Goal: Transaction & Acquisition: Purchase product/service

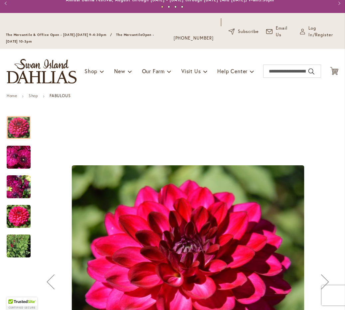
scroll to position [18, 0]
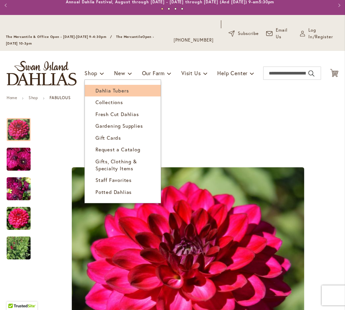
click at [108, 90] on span "Dahlia Tubers" at bounding box center [112, 90] width 33 height 7
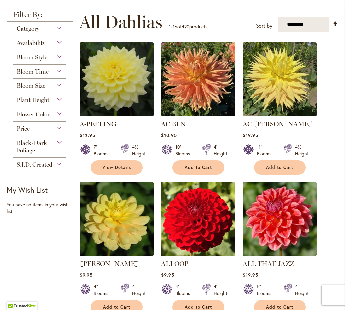
scroll to position [165, 0]
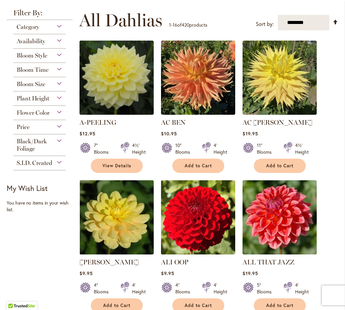
click at [59, 110] on div "Flower Color" at bounding box center [39, 111] width 53 height 11
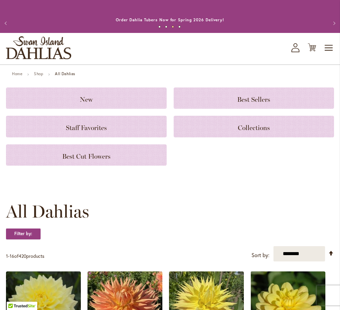
scroll to position [23, 0]
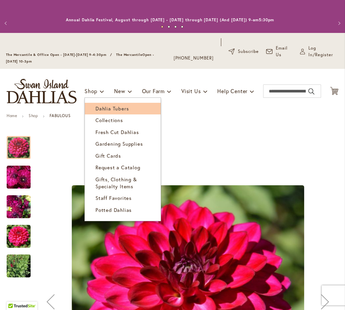
click at [115, 108] on span "Dahlia Tubers" at bounding box center [112, 108] width 33 height 7
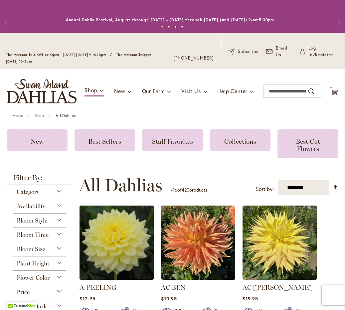
click at [60, 276] on div "Flower Color" at bounding box center [39, 276] width 53 height 11
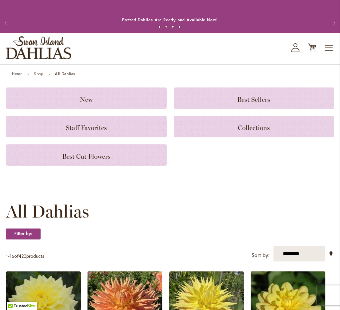
click at [22, 45] on img "store logo" at bounding box center [38, 47] width 65 height 23
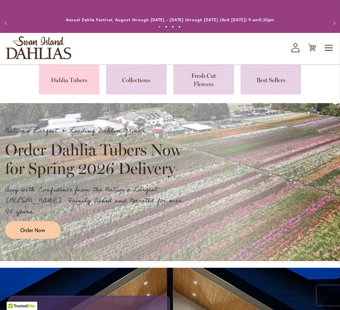
click at [71, 78] on link at bounding box center [69, 80] width 61 height 30
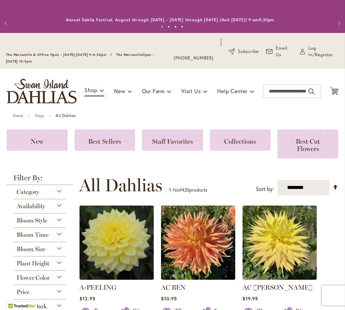
click at [58, 275] on div "Flower Color" at bounding box center [39, 276] width 53 height 11
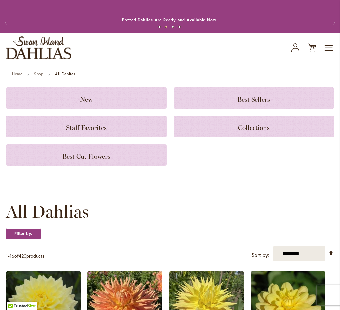
click at [20, 46] on img "store logo" at bounding box center [38, 47] width 65 height 23
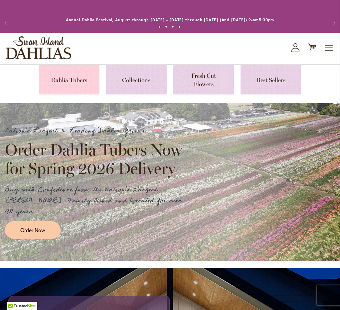
click at [78, 79] on link at bounding box center [69, 80] width 61 height 30
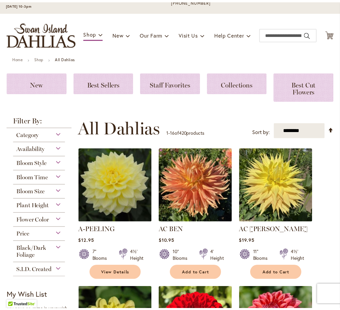
scroll to position [69, 0]
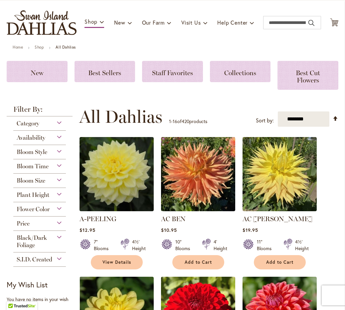
click at [58, 206] on div "Flower Color" at bounding box center [39, 208] width 53 height 11
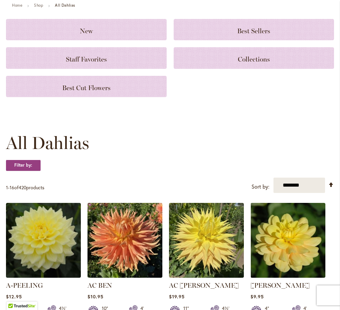
click at [22, 193] on div "**********" at bounding box center [170, 185] width 328 height 15
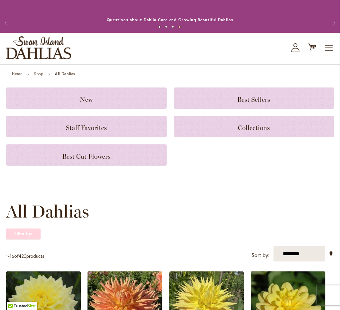
click at [31, 233] on strong "Filter by:" at bounding box center [23, 233] width 35 height 11
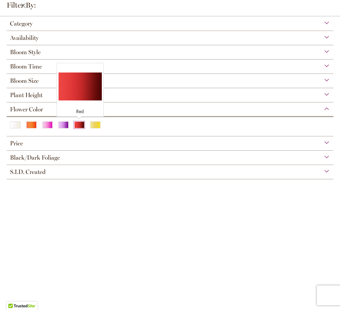
click at [79, 124] on div "Red" at bounding box center [79, 125] width 11 height 7
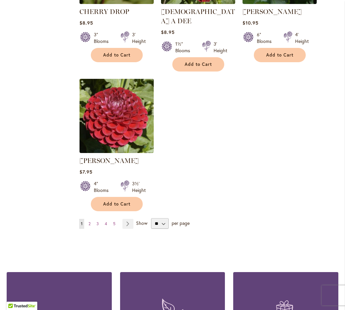
scroll to position [828, 0]
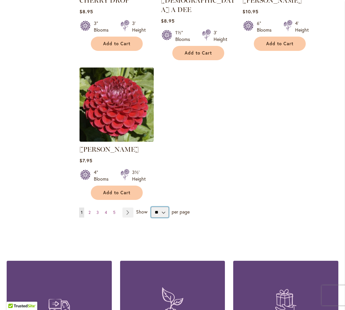
select select "**"
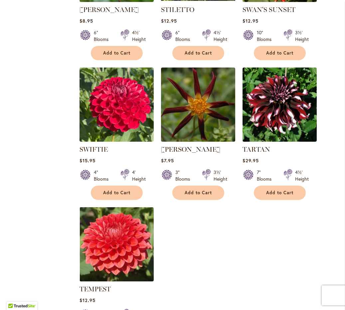
scroll to position [3007, 0]
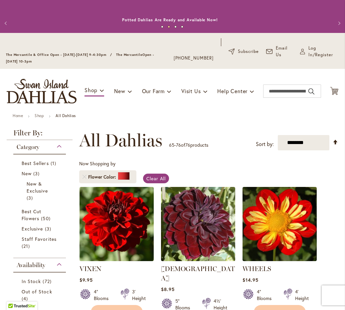
click at [57, 146] on div "Category" at bounding box center [39, 145] width 53 height 11
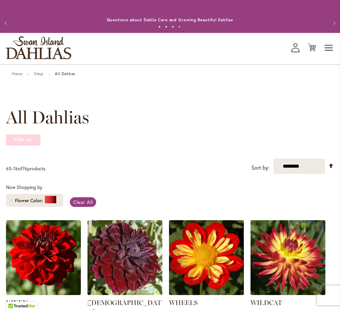
click at [33, 140] on strong "Filter by:" at bounding box center [23, 139] width 35 height 11
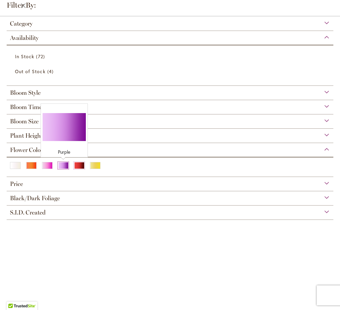
click at [62, 166] on div "Purple" at bounding box center [63, 165] width 11 height 7
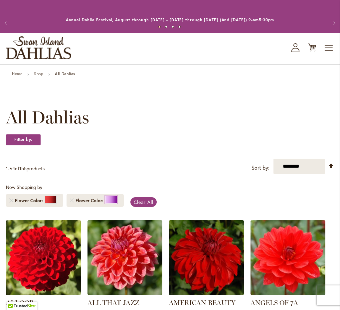
click at [106, 201] on div at bounding box center [111, 200] width 12 height 8
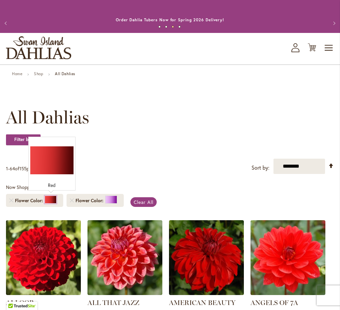
click at [51, 199] on div at bounding box center [51, 200] width 12 height 8
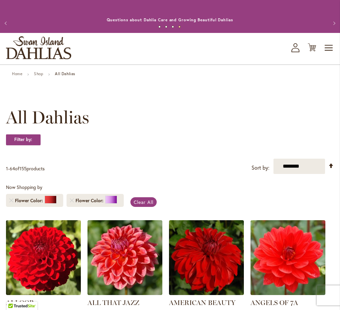
drag, startPoint x: 139, startPoint y: 201, endPoint x: 120, endPoint y: 198, distance: 18.5
click at [139, 201] on span "Clear All" at bounding box center [144, 202] width 20 height 6
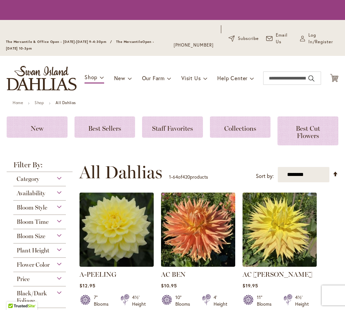
scroll to position [200, 0]
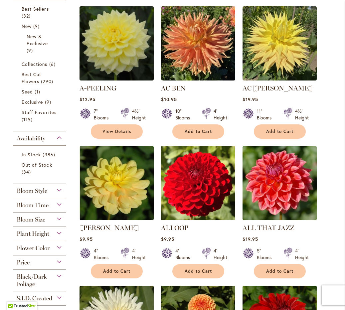
click at [59, 245] on div "Flower Color" at bounding box center [39, 246] width 53 height 11
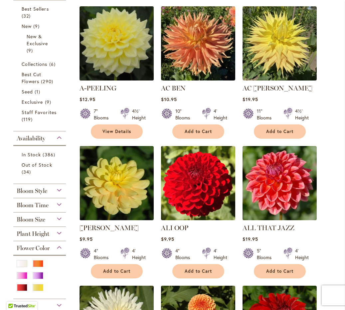
click at [78, 82] on img at bounding box center [117, 43] width 78 height 78
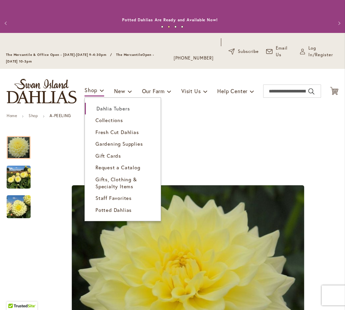
click at [106, 106] on span "Dahlia Tubers" at bounding box center [113, 108] width 33 height 7
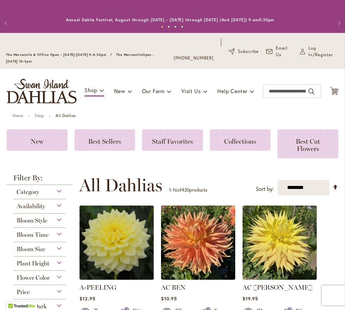
click at [57, 275] on div "Flower Color" at bounding box center [39, 276] width 53 height 11
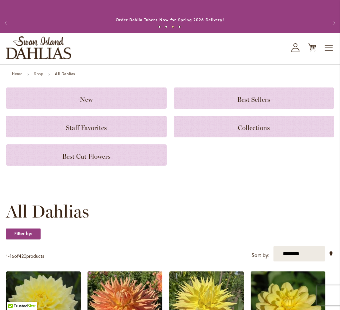
scroll to position [230, 0]
click at [27, 228] on strong "Filter by:" at bounding box center [23, 233] width 35 height 11
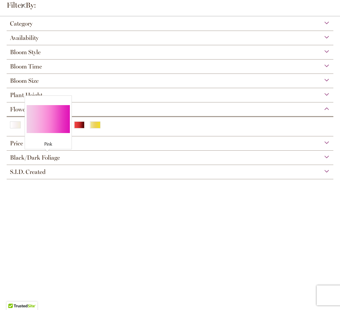
click at [46, 124] on div "Pink" at bounding box center [47, 125] width 11 height 7
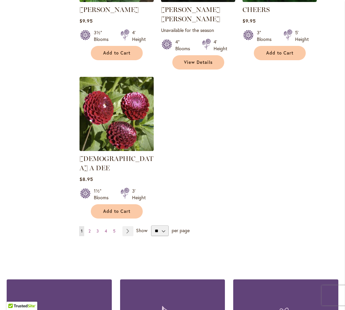
scroll to position [827, 0]
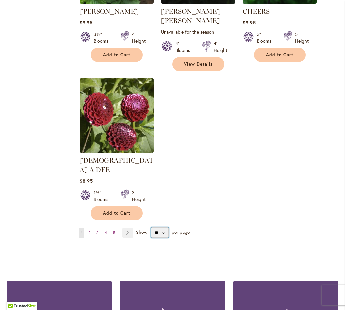
select select "**"
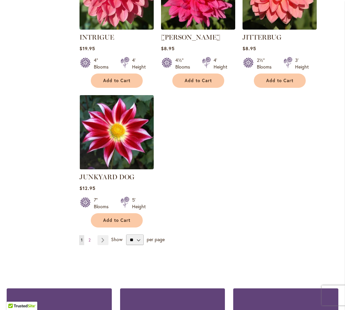
scroll to position [3091, 0]
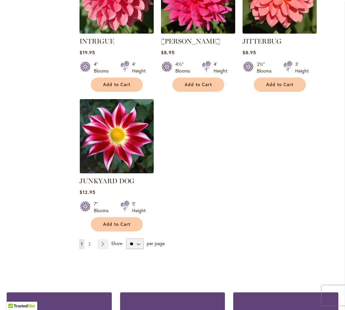
click at [91, 239] on link "Page 2" at bounding box center [89, 244] width 5 height 10
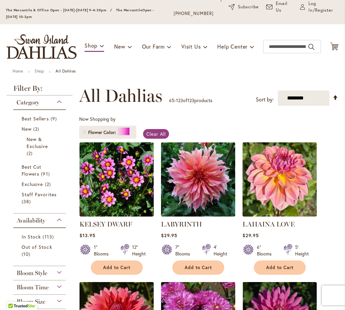
scroll to position [45, 0]
